Goal: Ask a question: Seek information or help from site administrators or community

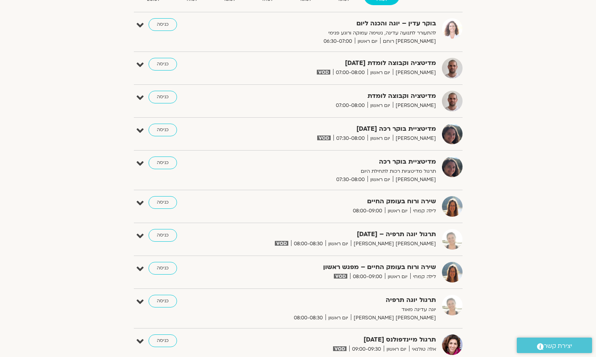
scroll to position [123, 0]
click at [161, 268] on link "כניסה" at bounding box center [163, 268] width 29 height 13
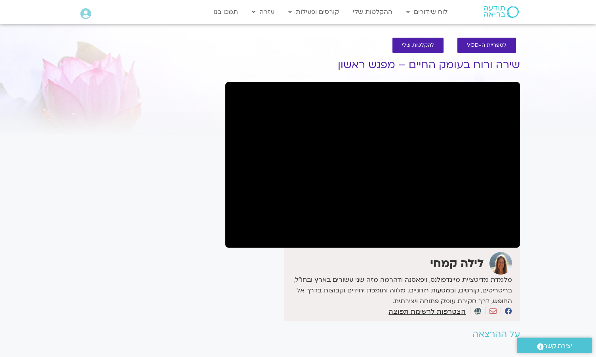
scroll to position [2, 0]
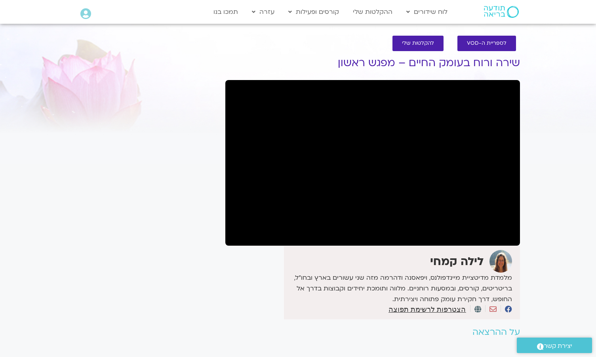
click at [527, 344] on span ".st0{fill:#FFFFFF;} יצירת קשר" at bounding box center [554, 346] width 59 height 11
click at [552, 223] on section "לספריית ה-VOD להקלטות שלי שירה ורוח בעומק החיים – מפגש ראשון לילה קמחי מלמדת מד…" at bounding box center [298, 204] width 596 height 352
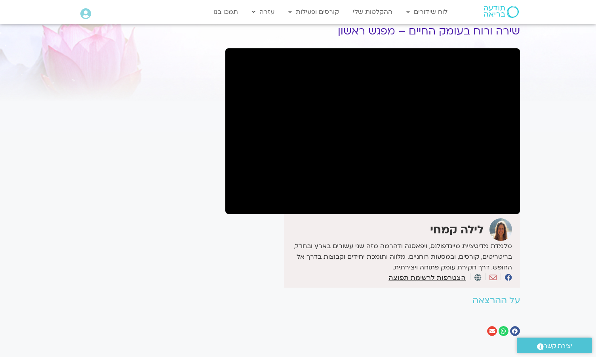
scroll to position [30, 0]
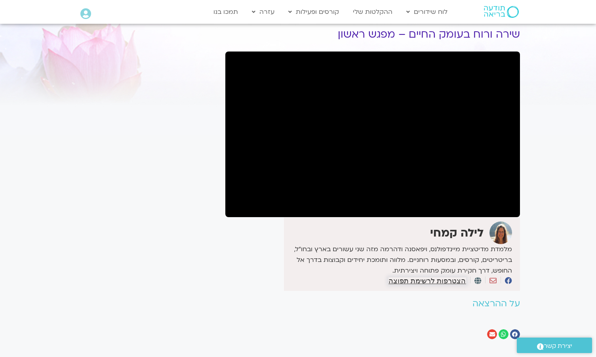
click at [448, 281] on span "הצטרפות לרשימת תפוצה" at bounding box center [426, 280] width 77 height 7
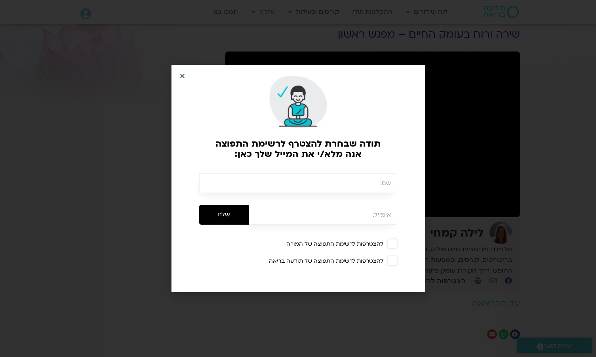
click at [180, 74] on icon "Close" at bounding box center [182, 76] width 6 height 6
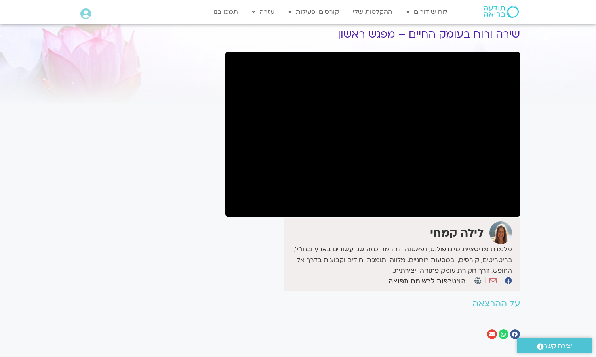
click at [566, 343] on span "יצירת קשר" at bounding box center [558, 346] width 29 height 11
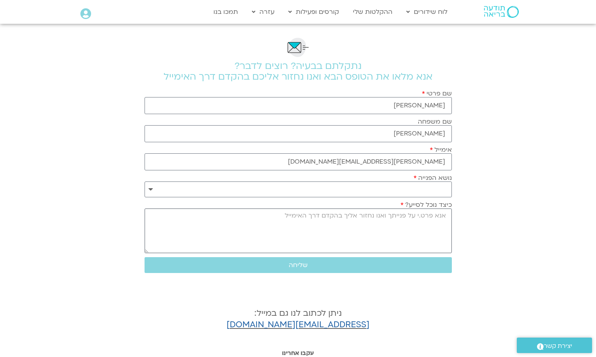
click at [429, 221] on textarea "כיצד נוכל לסייע?" at bounding box center [298, 230] width 307 height 45
select select "**********"
click at [402, 223] on textarea "כיצד נוכל לסייע?" at bounding box center [298, 230] width 307 height 45
click at [337, 218] on textarea "אודה לכם שתצרפו אותי לקבוצת הואטסאפ" at bounding box center [298, 230] width 307 height 45
drag, startPoint x: 348, startPoint y: 218, endPoint x: 356, endPoint y: 226, distance: 11.5
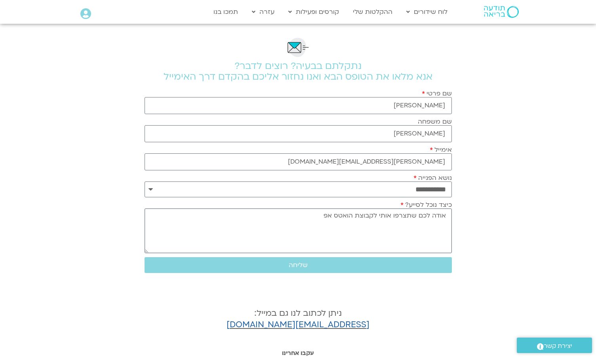
click at [346, 218] on textarea "אודה לכם שתצרפו אותי לקבוצת הואטס אפ" at bounding box center [298, 230] width 307 height 45
click at [343, 217] on textarea "אודה לכם שתצרפו אותי לקבוצת הוטס אפ" at bounding box center [298, 230] width 307 height 45
click at [312, 225] on textarea "אודה לכם שתצרפו אותי לקבוצת הוטטס אפ" at bounding box center [298, 230] width 307 height 45
drag, startPoint x: 343, startPoint y: 218, endPoint x: 311, endPoint y: 208, distance: 33.7
click at [331, 214] on textarea "אודה לכם שתצרפו אותי לקבוצת הוטטס אפ" at bounding box center [298, 230] width 307 height 45
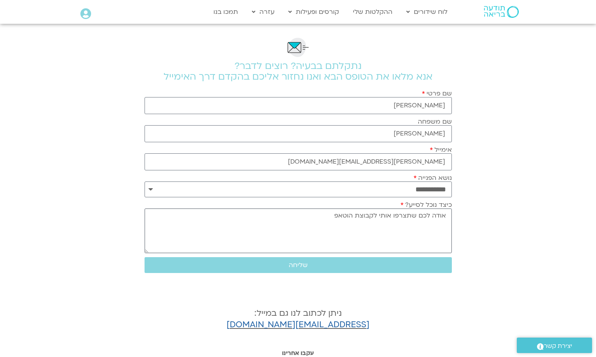
click at [310, 222] on textarea "אודה לכם שתצרפו אותי לקבוצת הוטאפ" at bounding box center [298, 230] width 307 height 45
type textarea "אודה לכם שתצרפו אותי לקבוצת הוטאפ של לילה ותשלחו לי גם את החומרים שנשלחו הבוקר …"
click at [289, 266] on span "שליחה" at bounding box center [298, 264] width 19 height 7
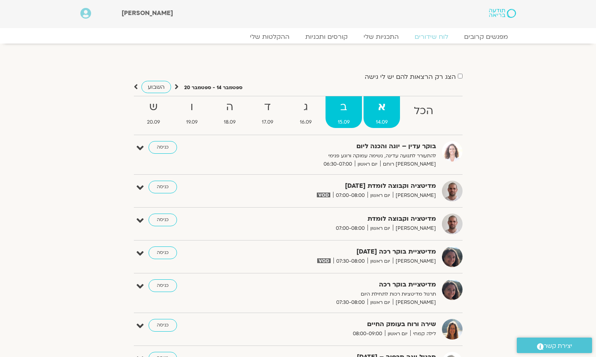
click at [348, 110] on strong "ב" at bounding box center [344, 107] width 36 height 18
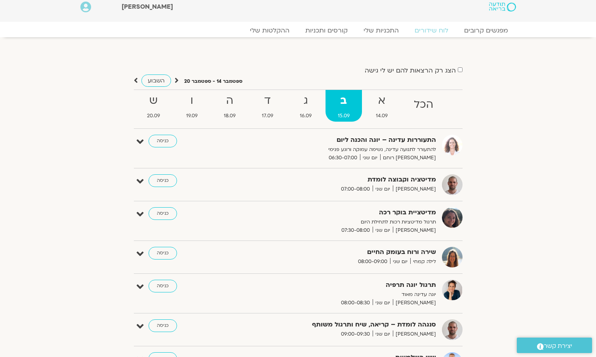
scroll to position [3, 0]
